Goal: Find specific page/section: Find specific page/section

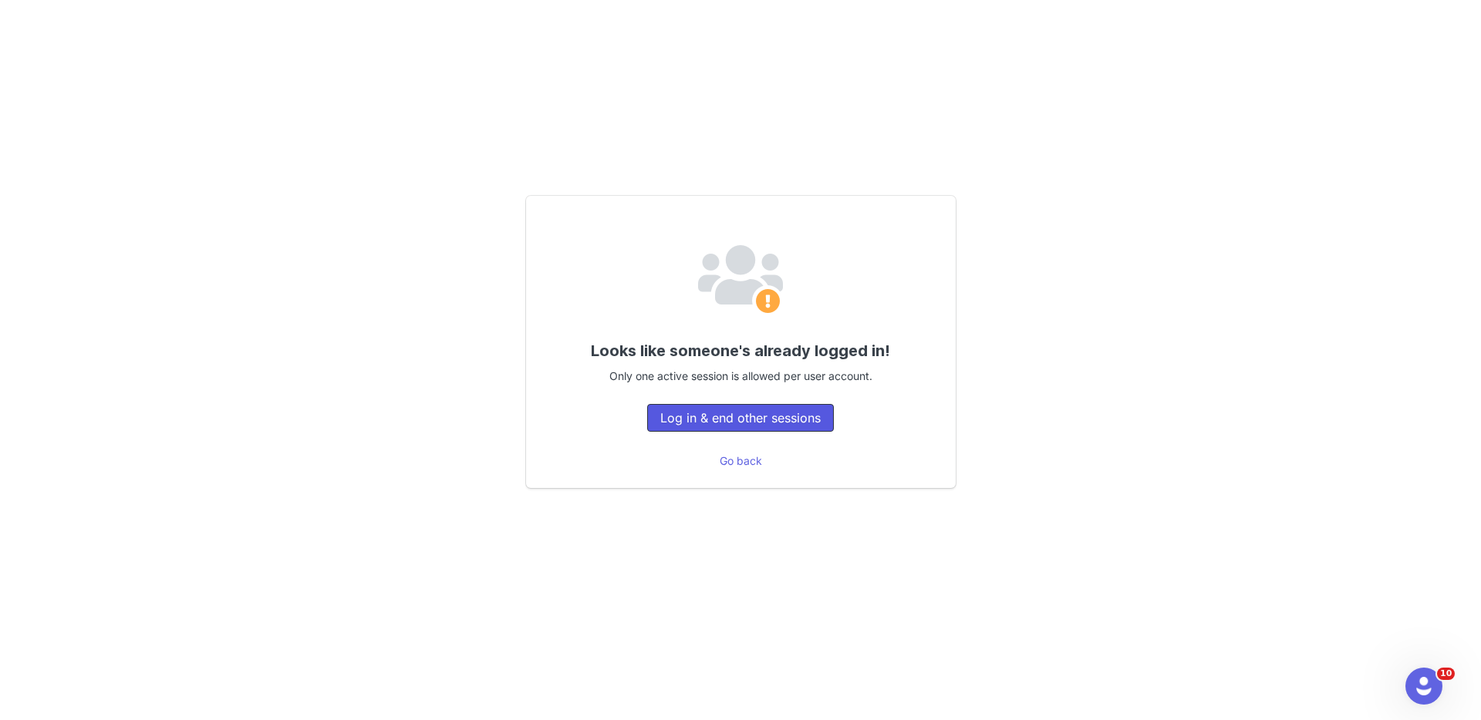
click at [786, 416] on button "Log in & end other sessions" at bounding box center [740, 418] width 187 height 28
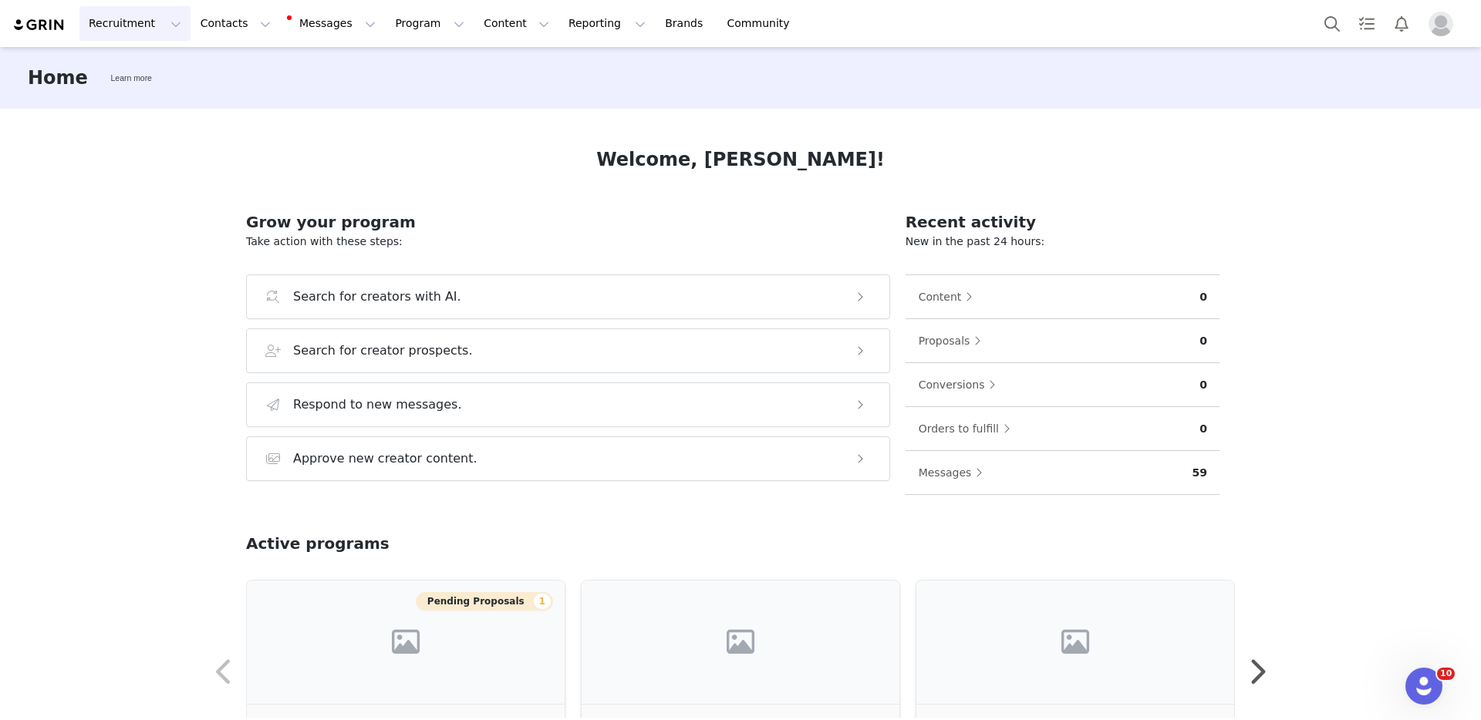
click at [110, 35] on button "Recruitment Recruitment" at bounding box center [134, 23] width 111 height 35
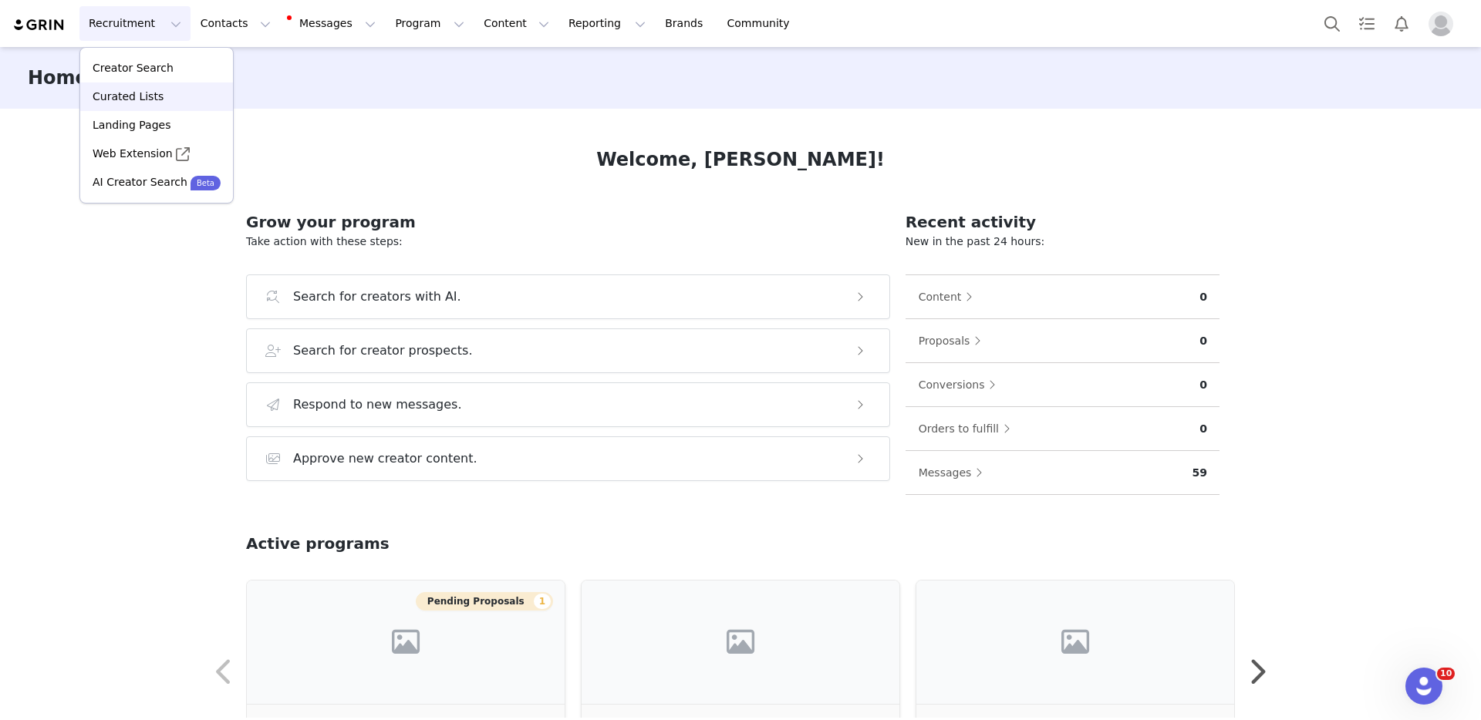
click at [144, 101] on p "Curated Lists" at bounding box center [128, 97] width 71 height 16
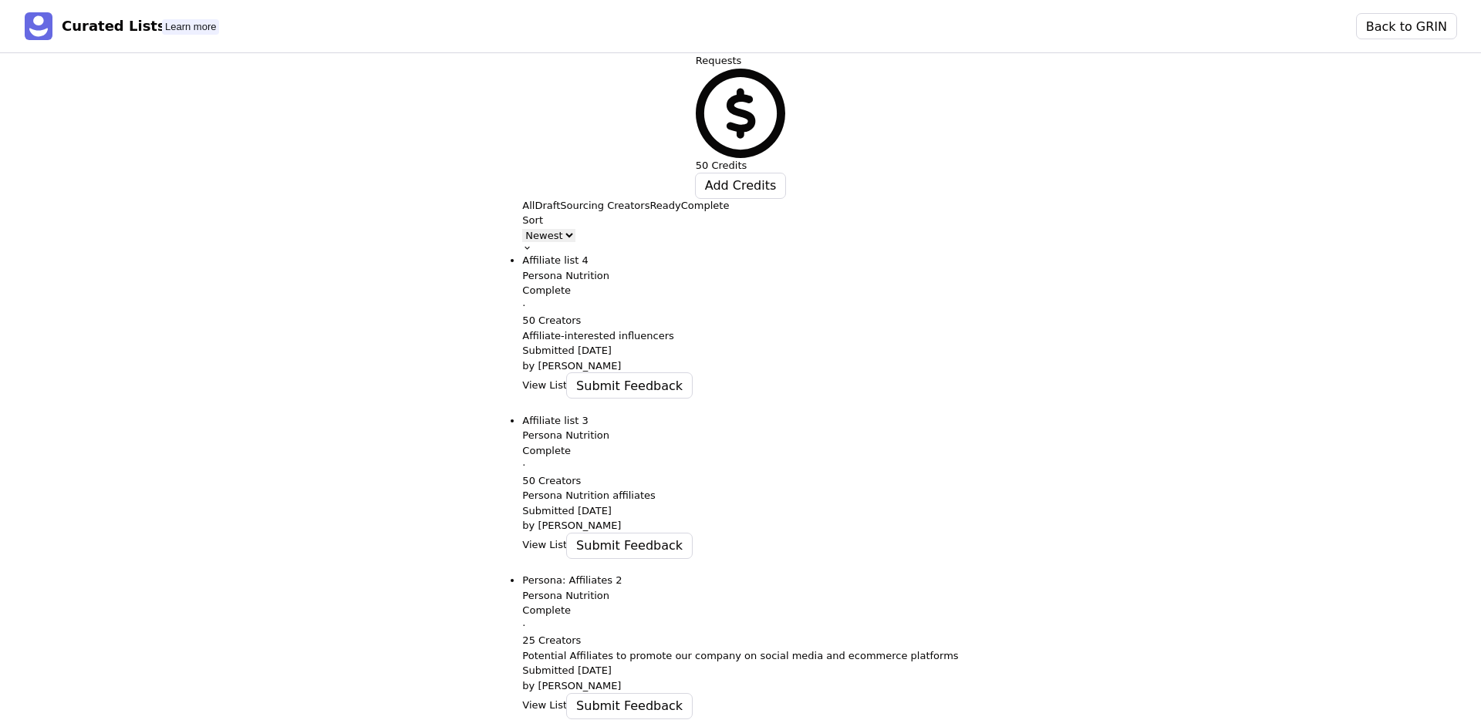
click at [534, 198] on p "Draft" at bounding box center [546, 205] width 25 height 15
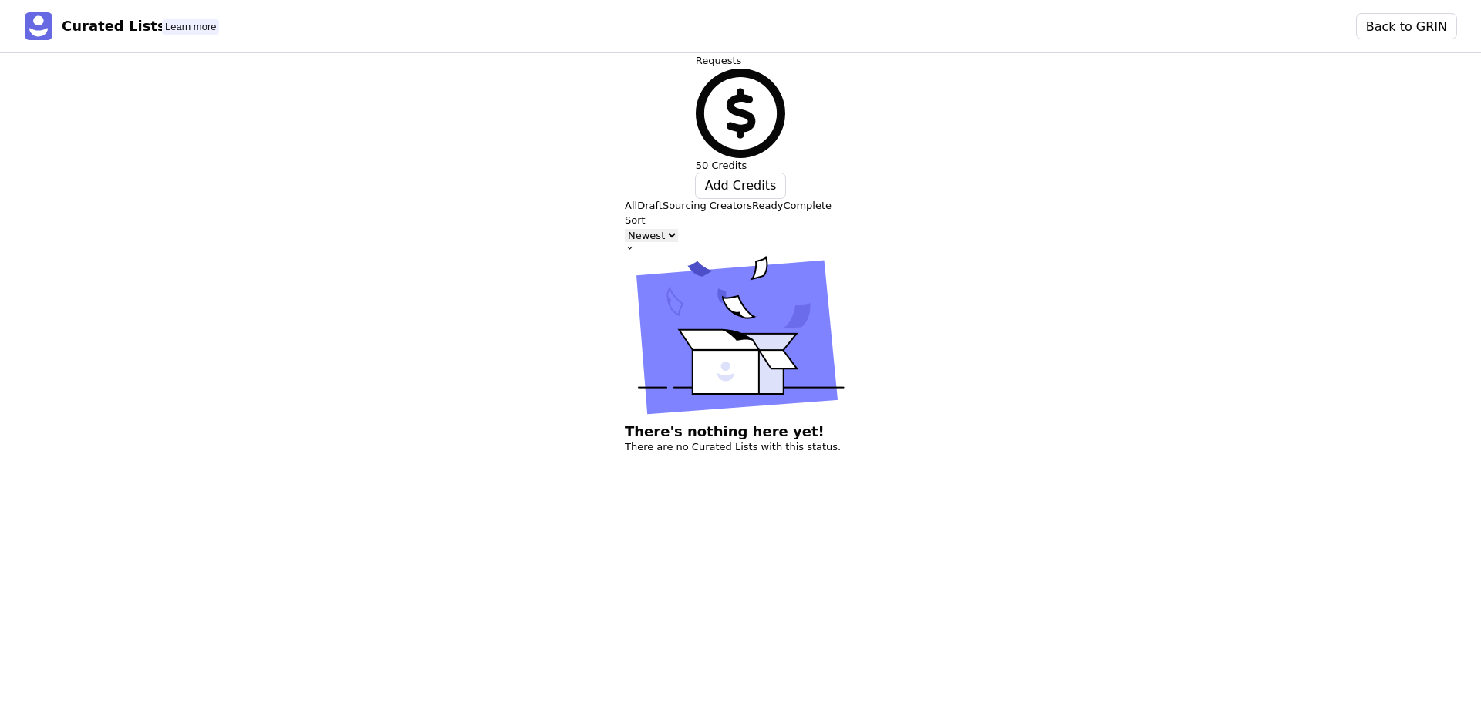
click at [662, 198] on p "Sourcing Creators" at bounding box center [706, 205] width 89 height 15
